Goal: Information Seeking & Learning: Learn about a topic

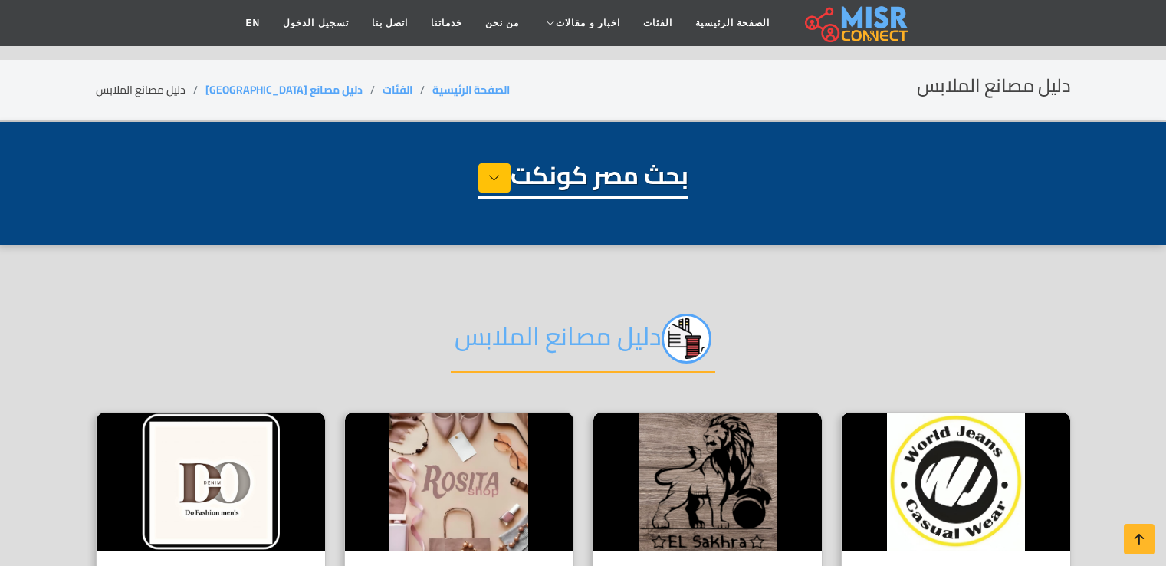
select select "**********"
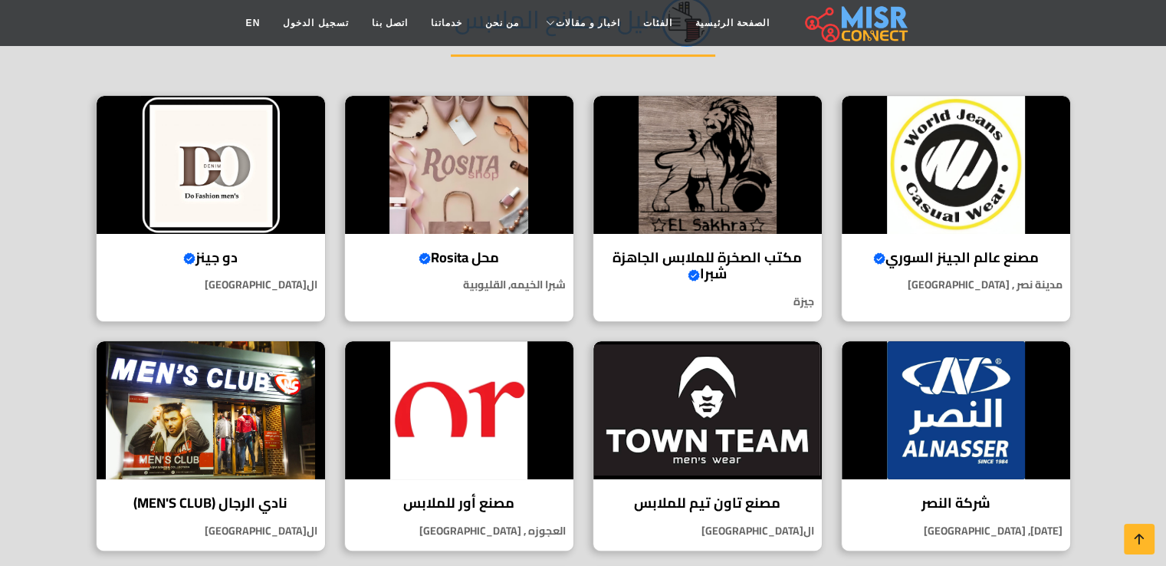
scroll to position [322, 0]
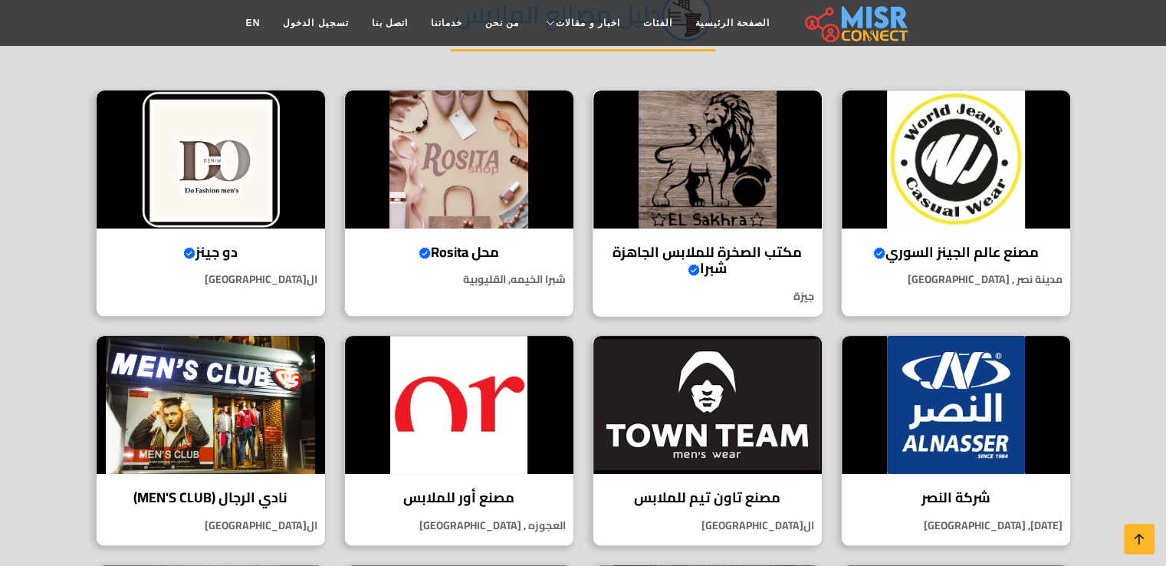
click at [713, 167] on img at bounding box center [707, 159] width 228 height 138
click at [973, 184] on img at bounding box center [956, 159] width 228 height 138
click at [794, 428] on img at bounding box center [707, 405] width 228 height 138
click at [225, 336] on img at bounding box center [211, 405] width 228 height 138
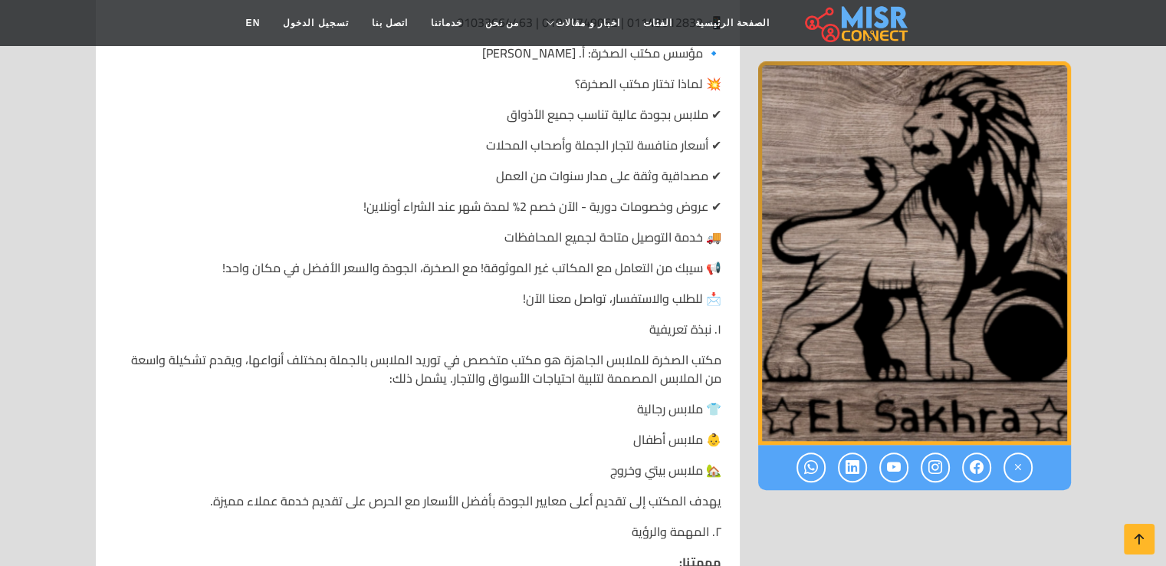
scroll to position [1211, 0]
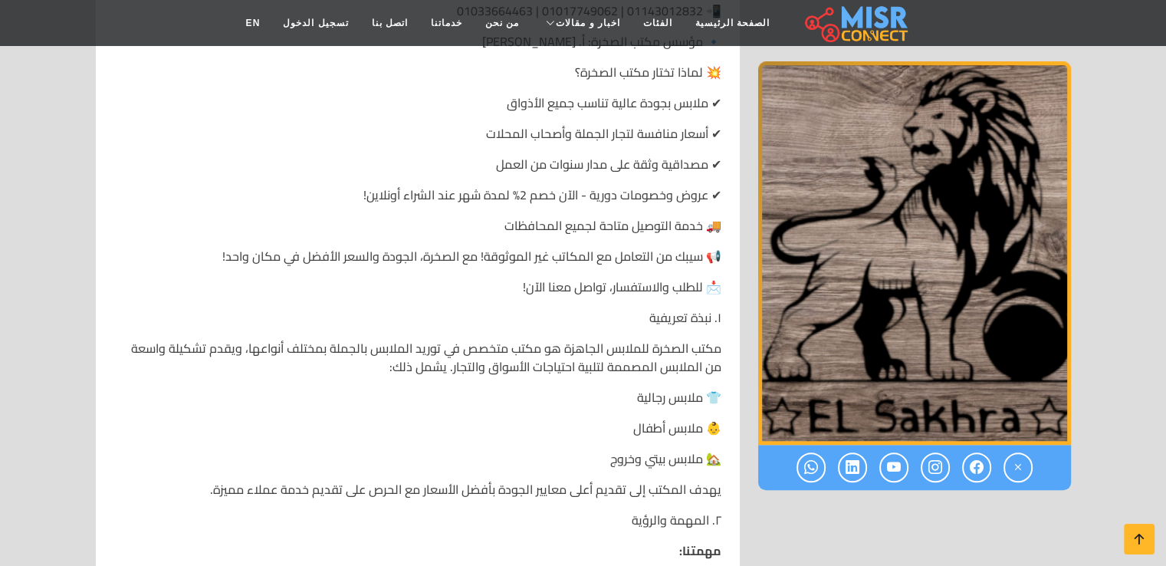
drag, startPoint x: 1174, startPoint y: 34, endPoint x: 1172, endPoint y: 99, distance: 65.2
click at [971, 468] on icon at bounding box center [977, 467] width 14 height 25
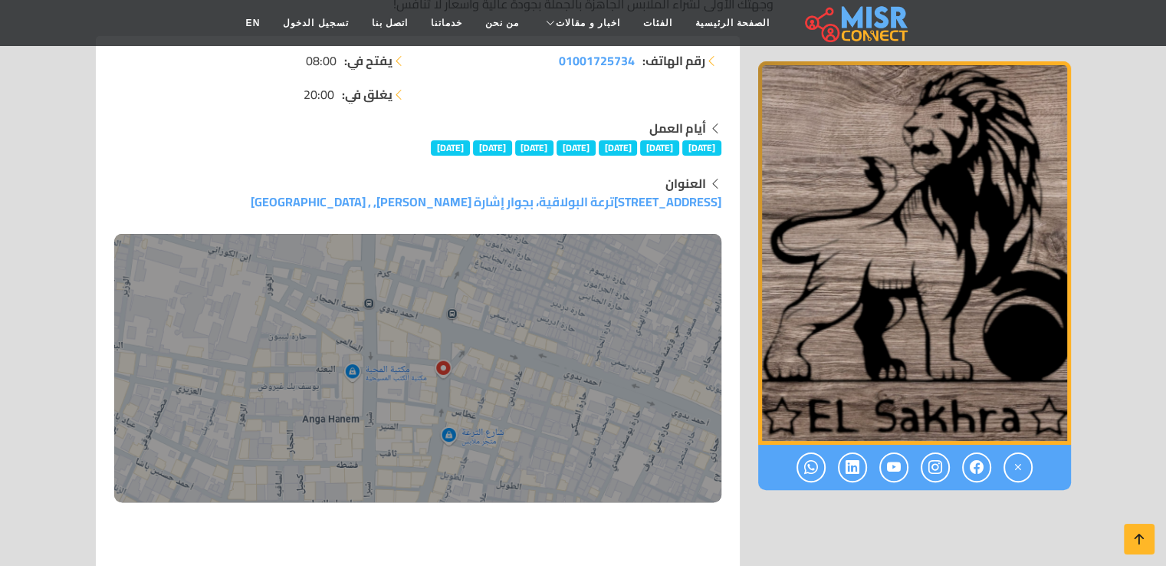
scroll to position [199, 0]
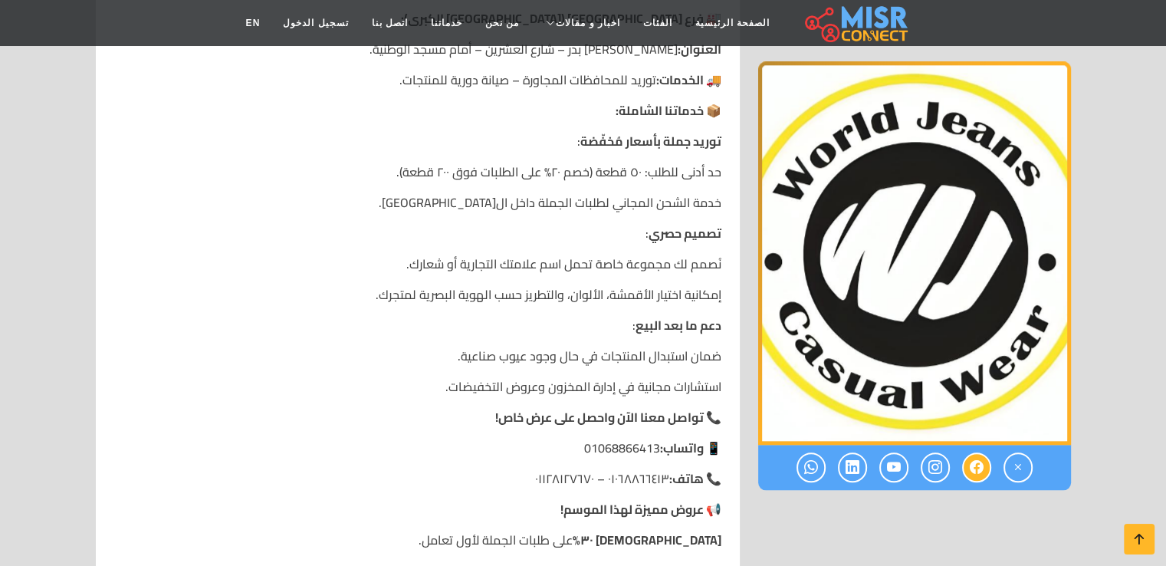
scroll to position [1576, 0]
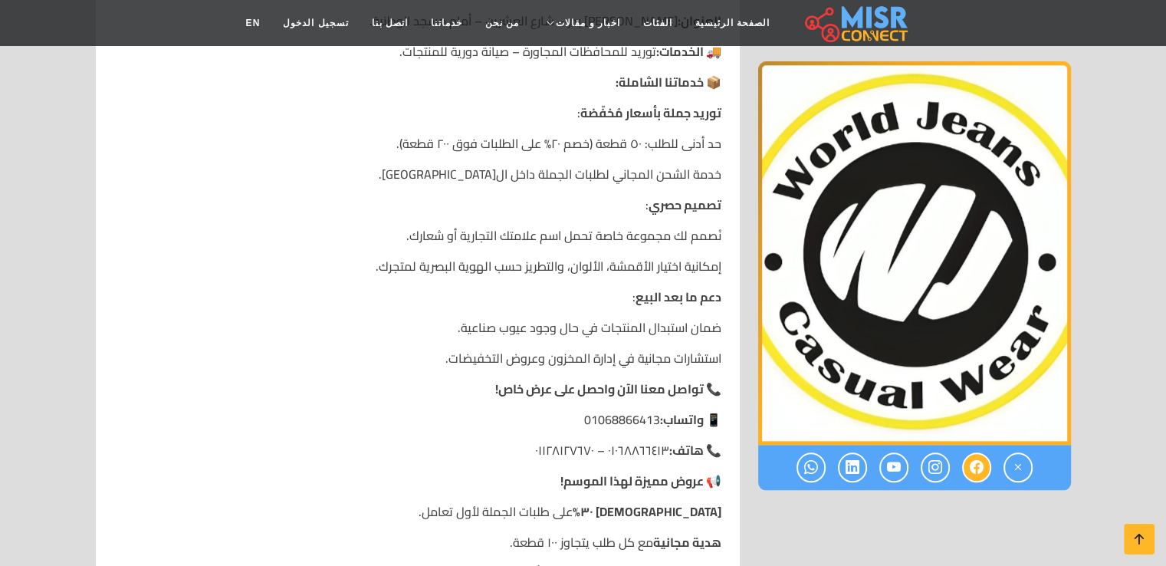
click at [975, 465] on icon at bounding box center [977, 467] width 14 height 25
click at [937, 466] on icon at bounding box center [936, 467] width 14 height 25
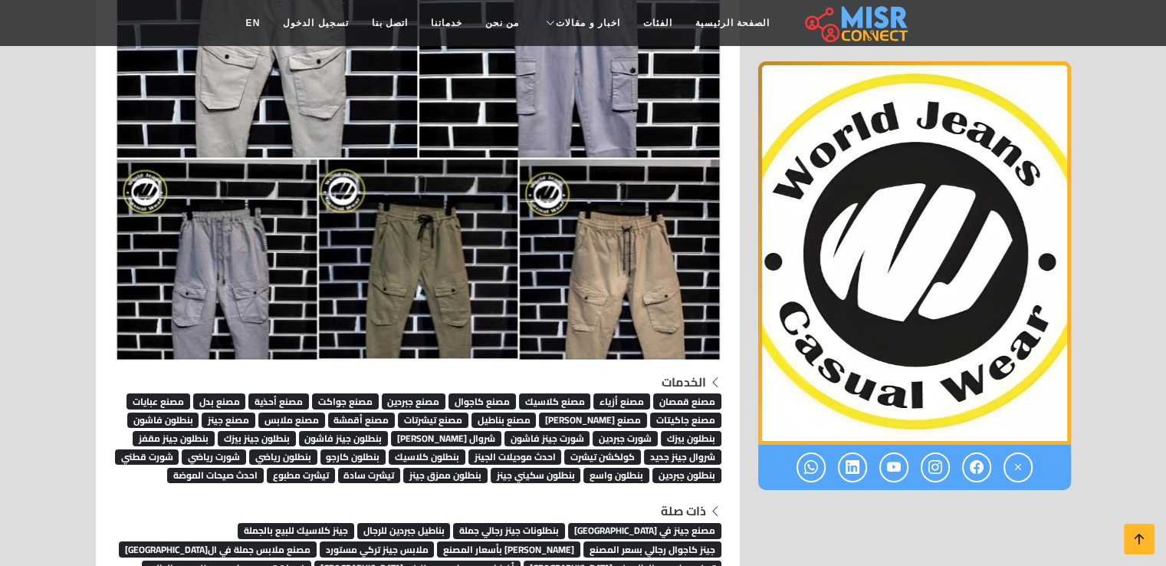
scroll to position [5471, 0]
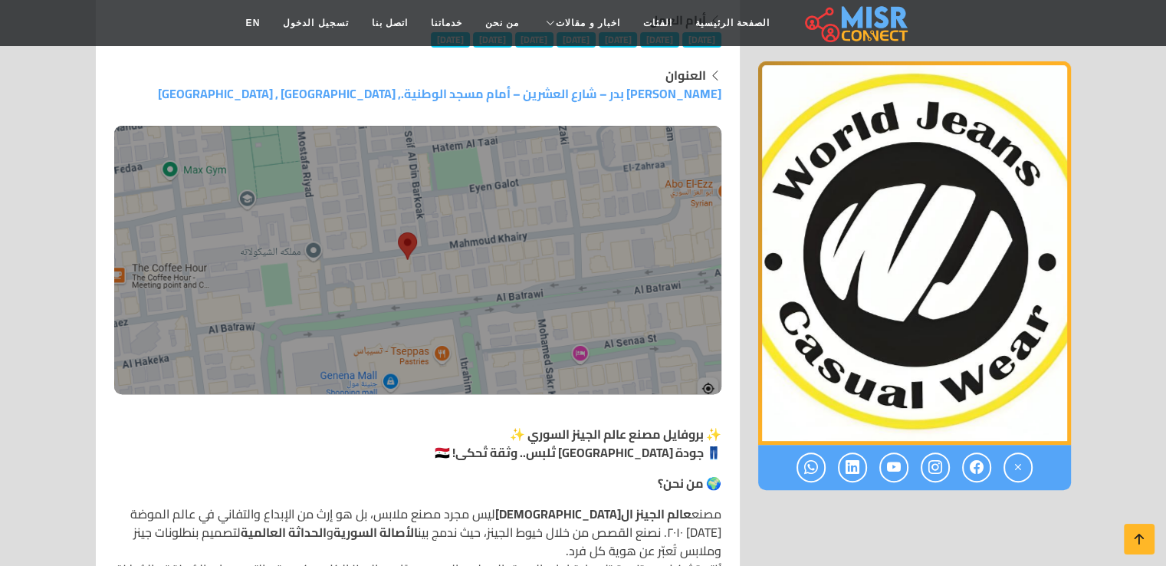
scroll to position [399, 0]
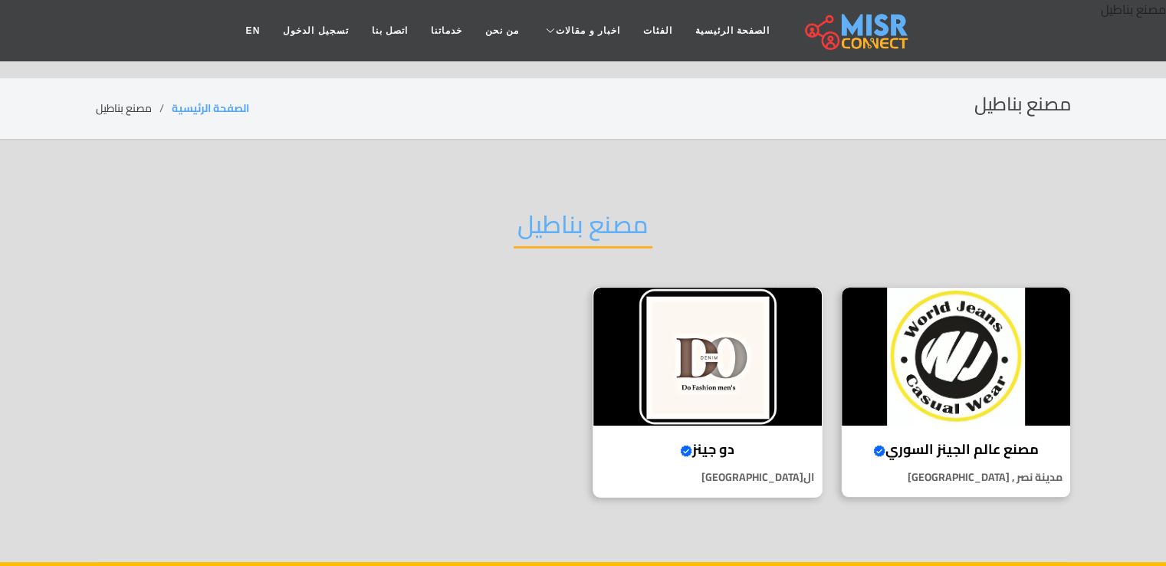
click at [715, 367] on img at bounding box center [707, 357] width 228 height 138
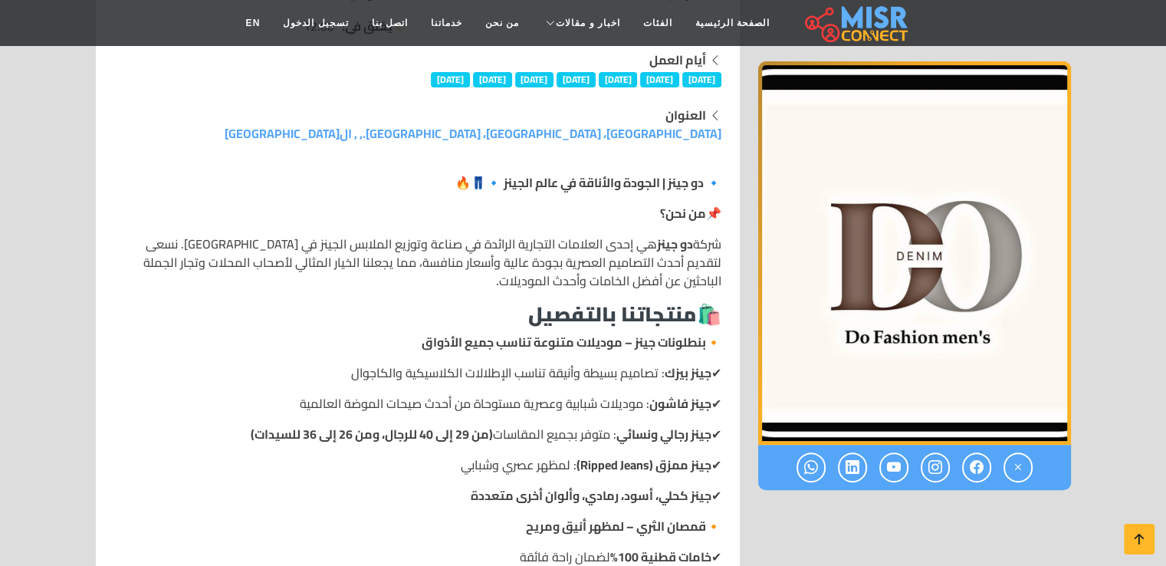
scroll to position [321, 0]
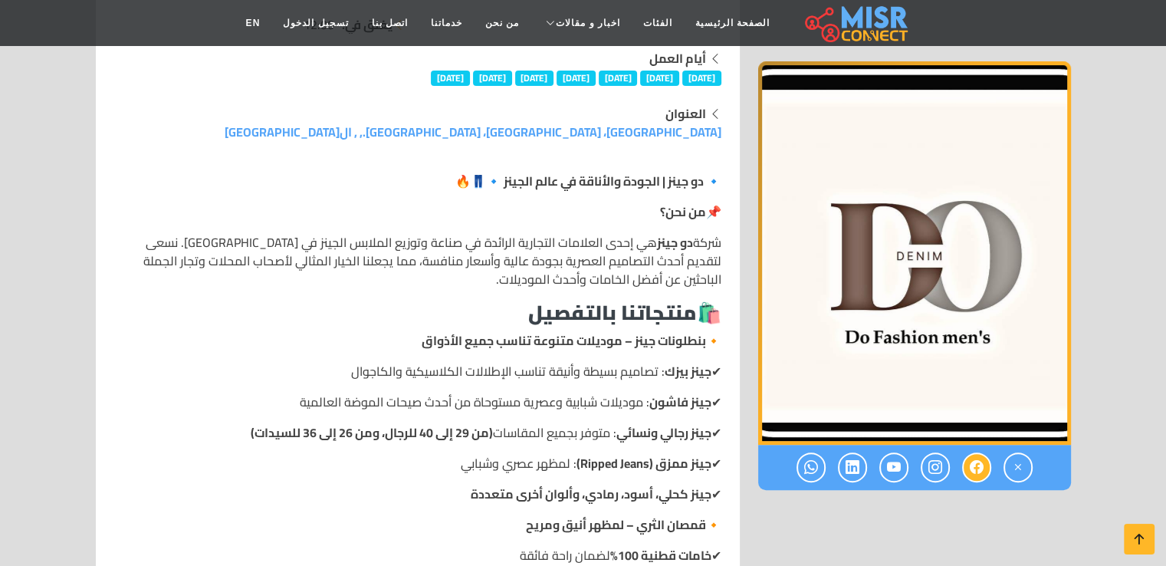
click at [972, 464] on icon at bounding box center [977, 467] width 14 height 25
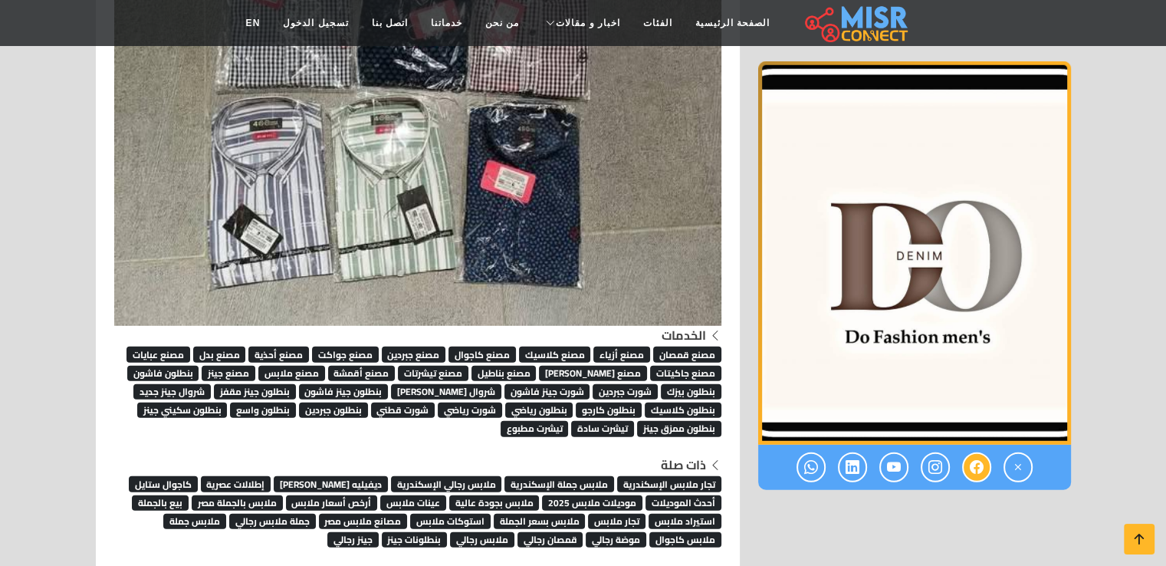
scroll to position [4154, 0]
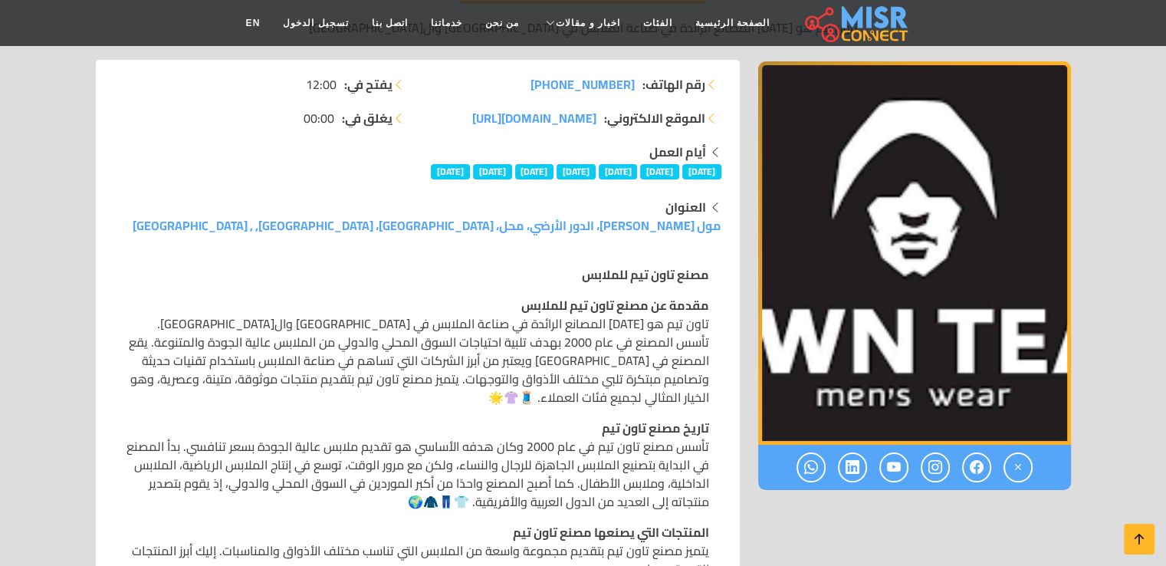
scroll to position [276, 0]
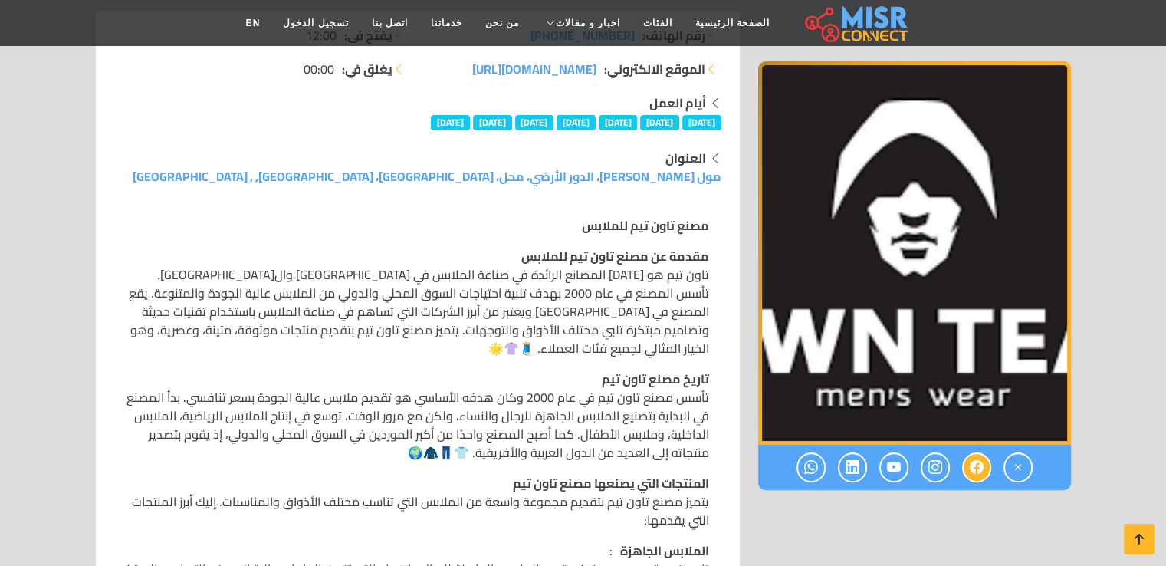
click at [975, 465] on icon at bounding box center [977, 467] width 14 height 25
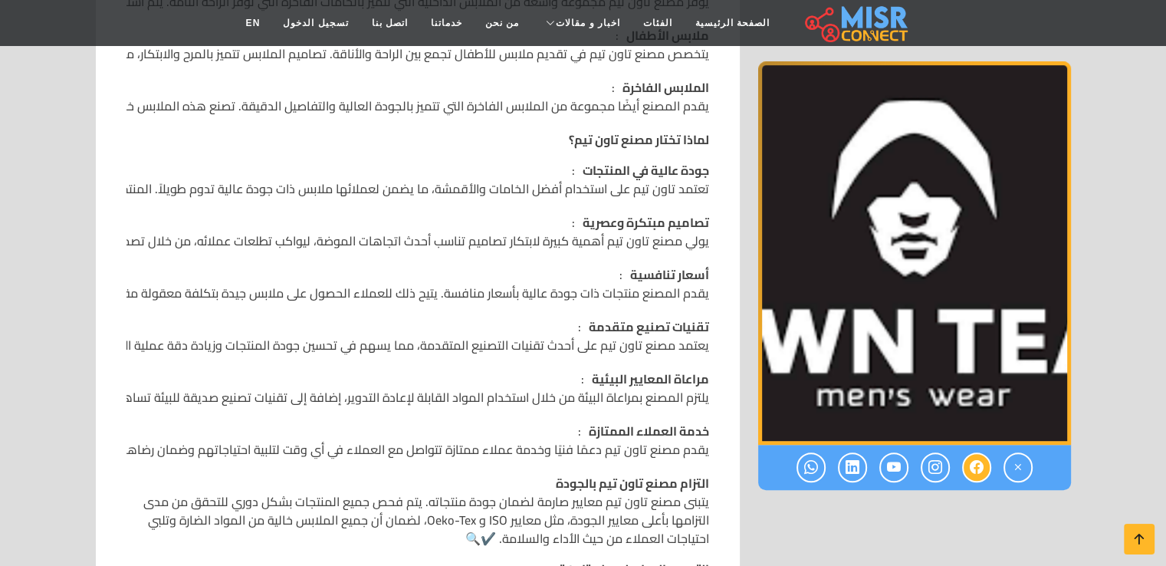
scroll to position [951, 0]
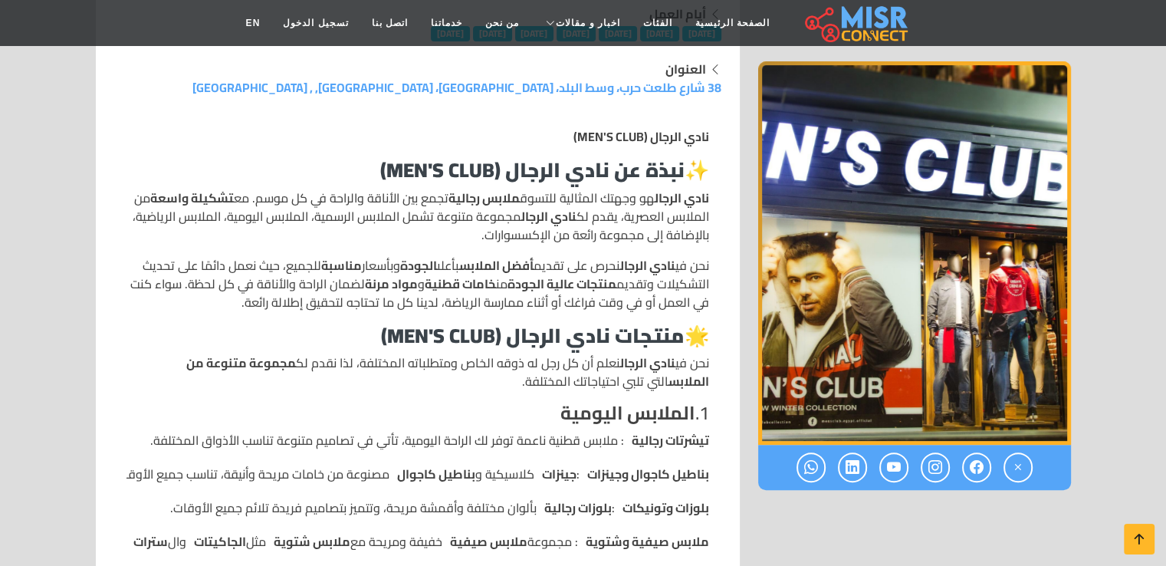
scroll to position [429, 0]
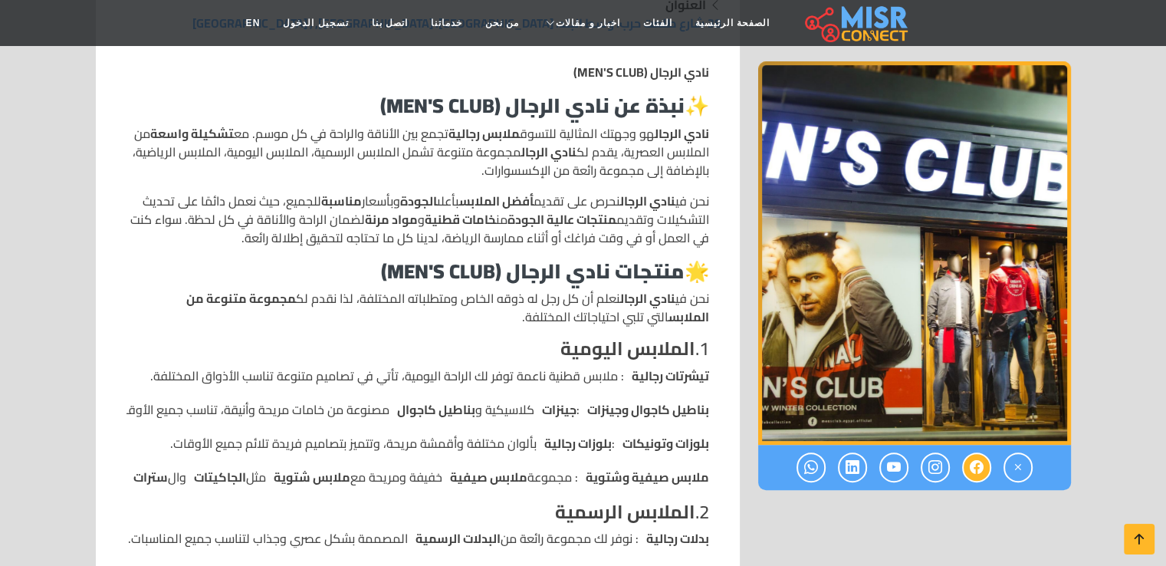
click at [975, 461] on icon at bounding box center [977, 467] width 14 height 25
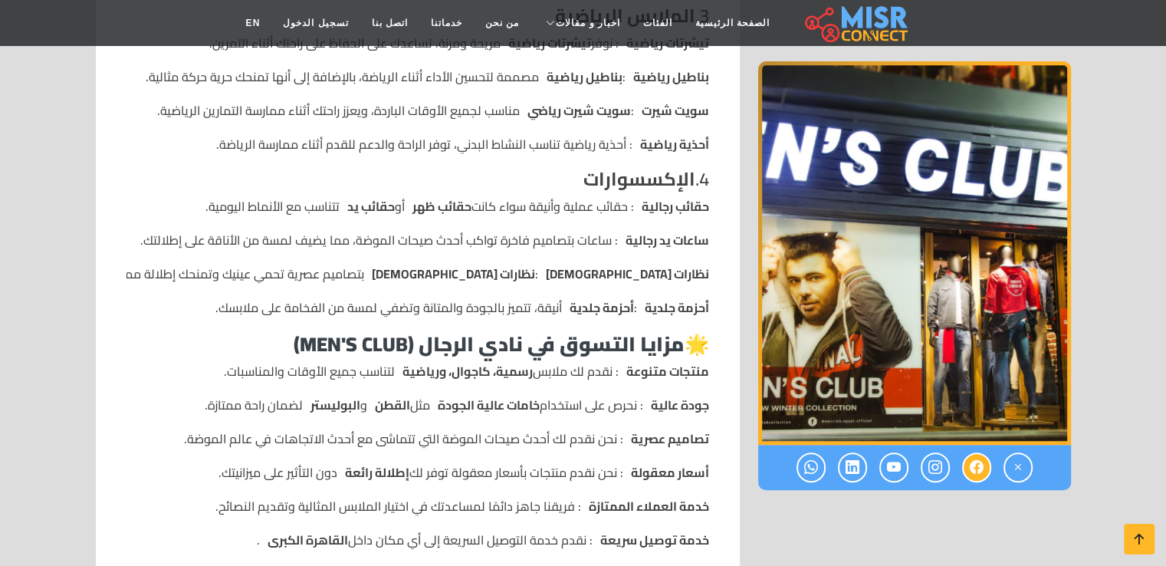
scroll to position [1165, 0]
